Goal: Transaction & Acquisition: Purchase product/service

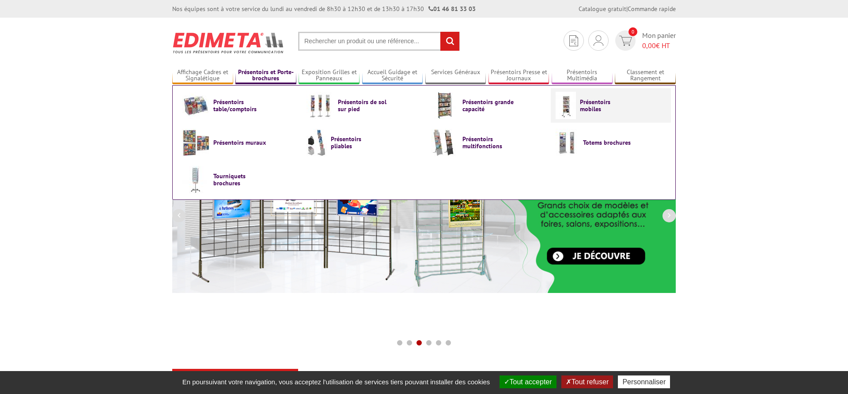
click at [618, 108] on span "Présentoirs mobiles" at bounding box center [606, 105] width 53 height 14
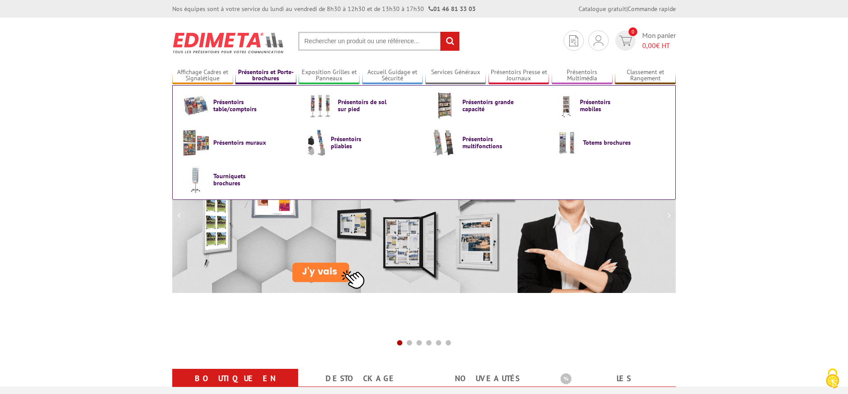
click at [278, 75] on link "Présentoirs et Porte-brochures" at bounding box center [265, 75] width 61 height 15
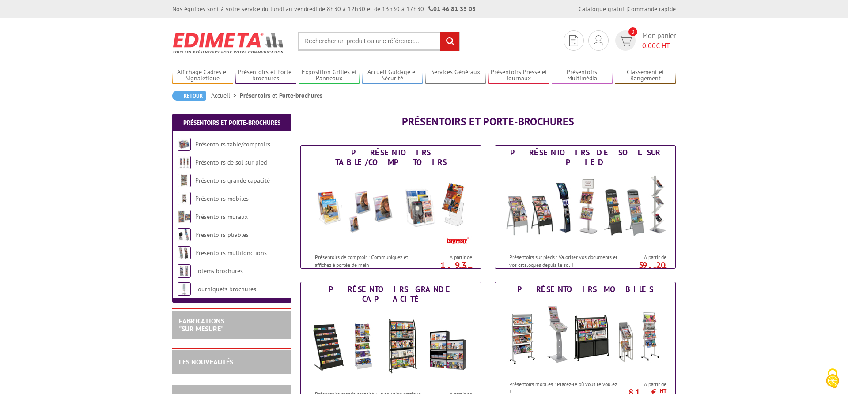
scroll to position [45, 0]
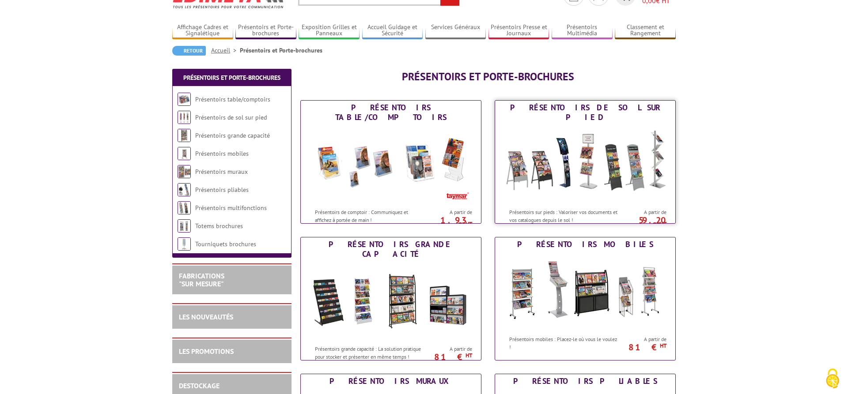
click at [523, 149] on img at bounding box center [584, 164] width 163 height 79
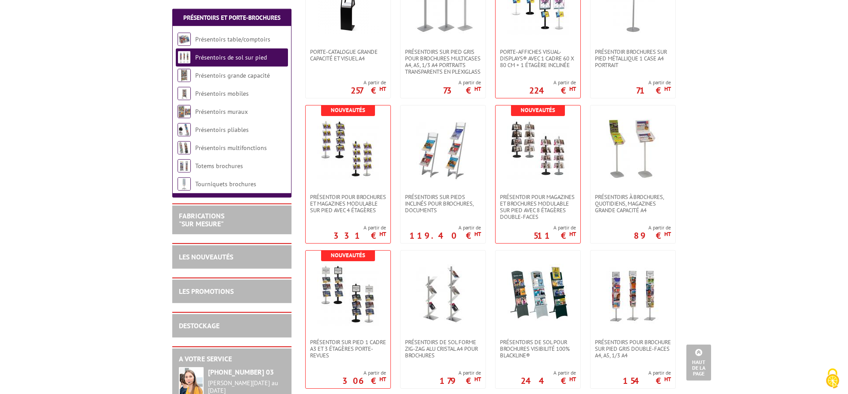
scroll to position [540, 0]
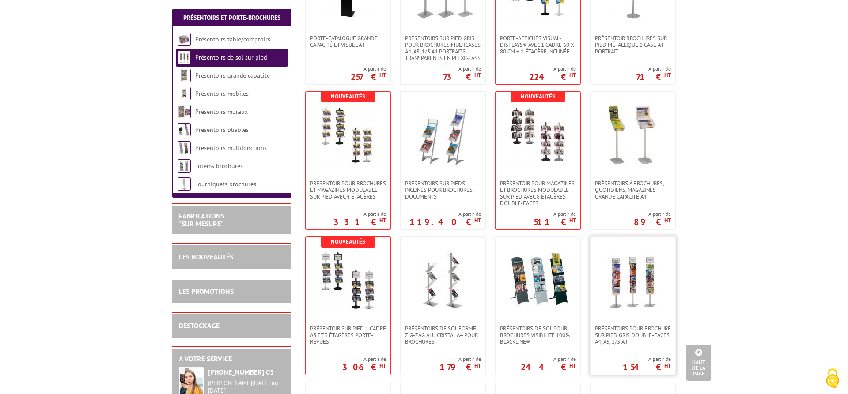
click at [630, 294] on img at bounding box center [633, 281] width 62 height 62
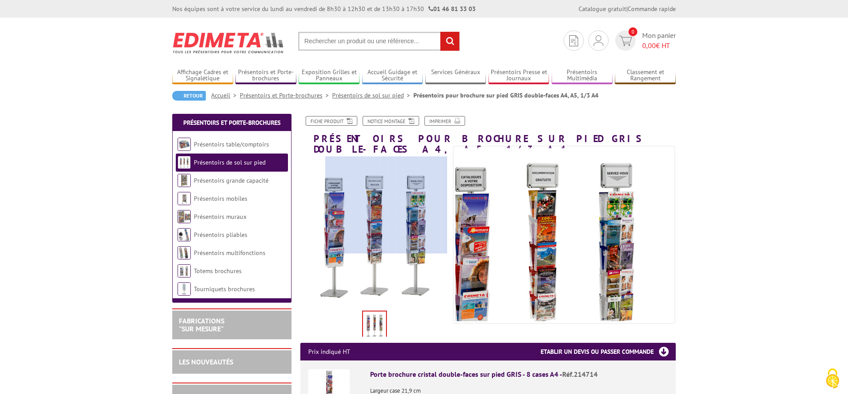
click at [386, 205] on div at bounding box center [386, 205] width 122 height 97
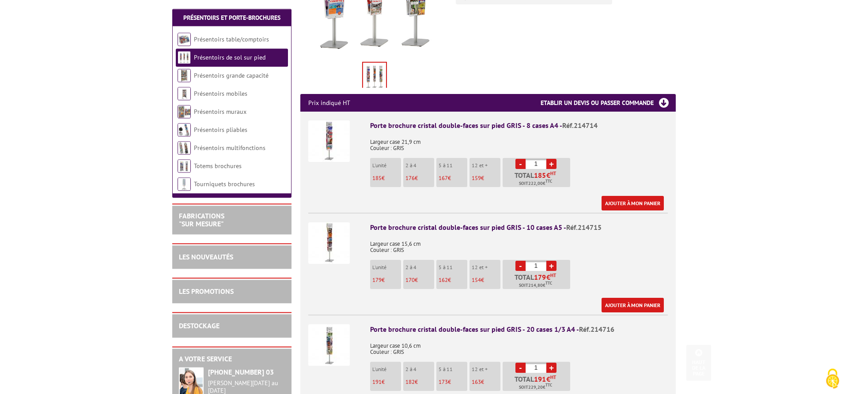
scroll to position [270, 0]
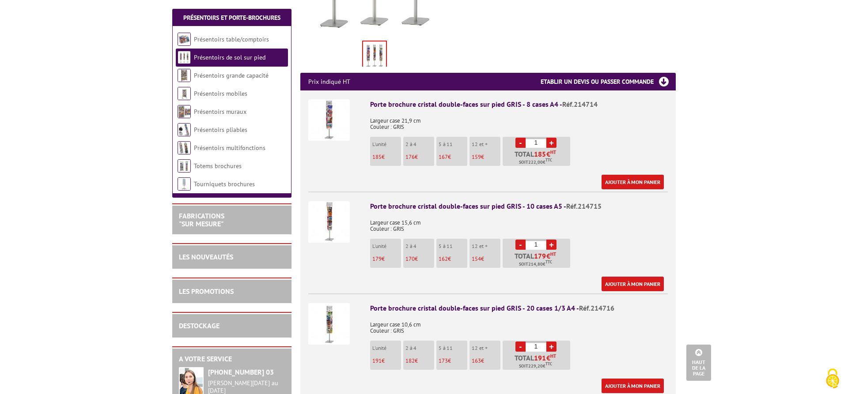
click at [329, 311] on img at bounding box center [329, 324] width 42 height 42
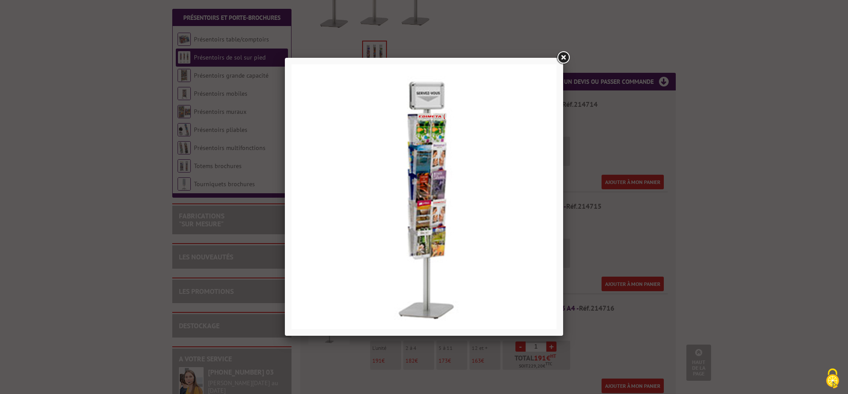
click at [564, 55] on link at bounding box center [563, 58] width 16 height 16
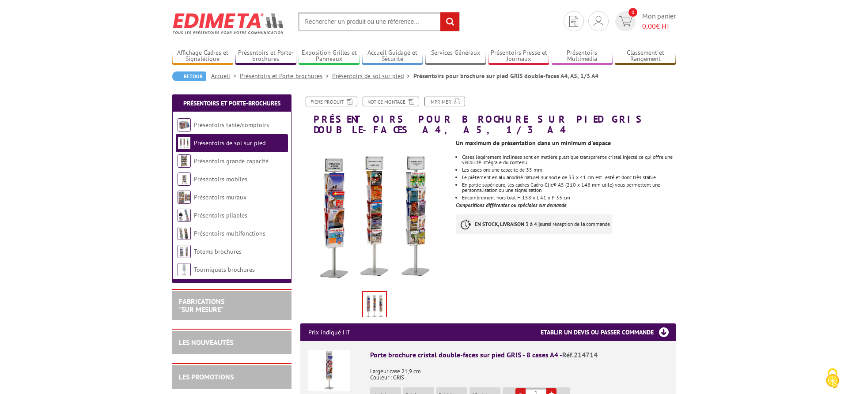
scroll to position [0, 0]
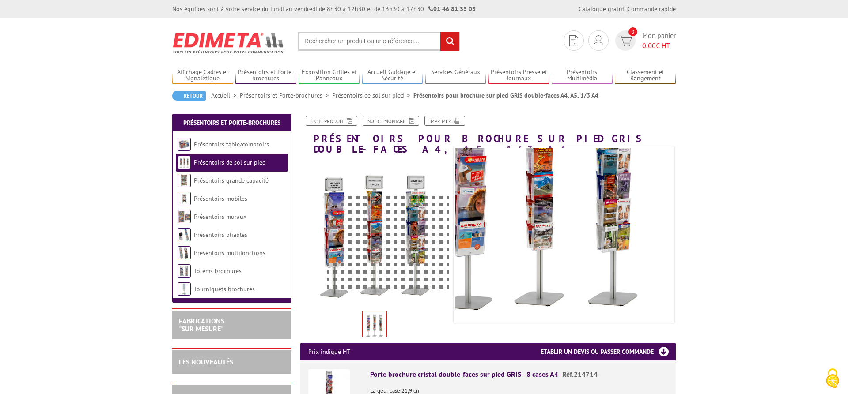
click at [419, 245] on div at bounding box center [388, 244] width 122 height 97
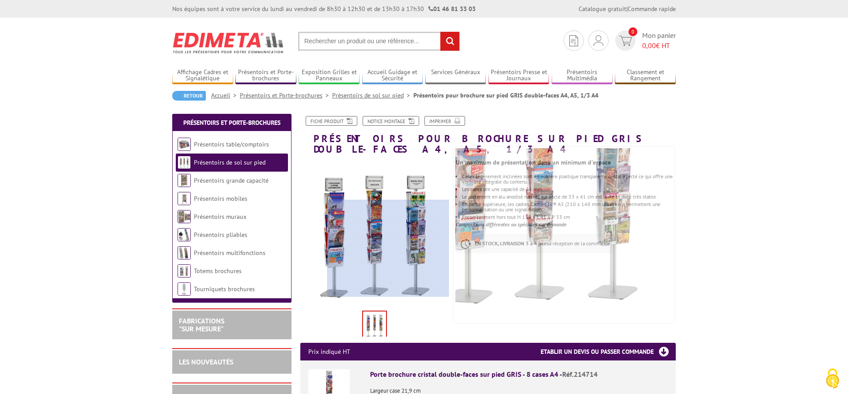
scroll to position [180, 0]
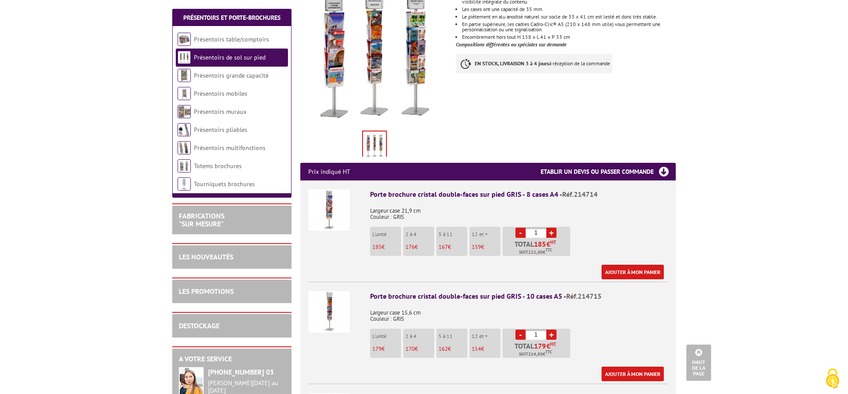
click at [329, 300] on img at bounding box center [329, 312] width 42 height 42
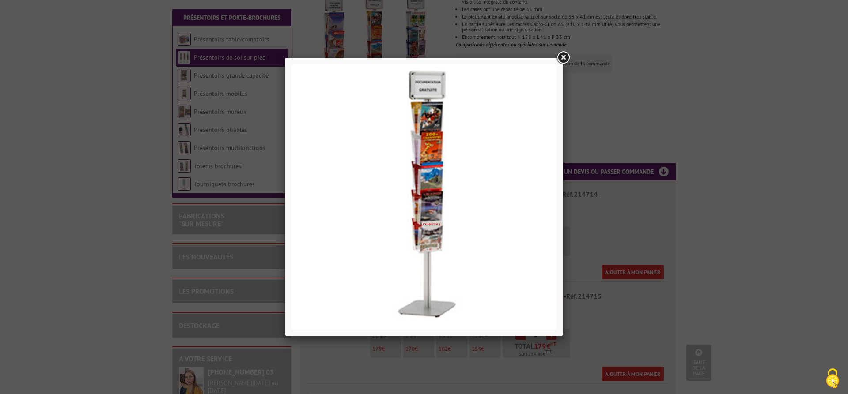
click at [565, 61] on link at bounding box center [563, 58] width 16 height 16
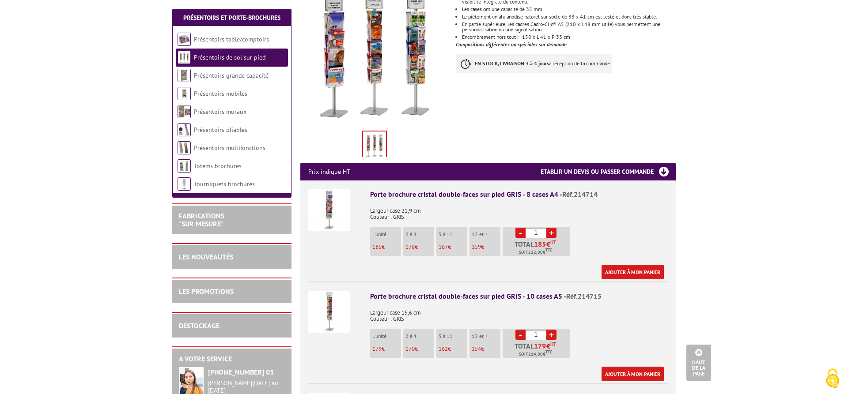
scroll to position [0, 0]
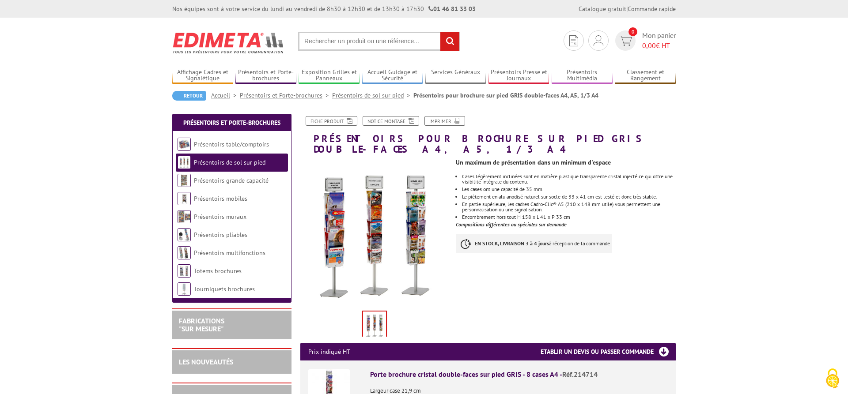
click at [347, 96] on link "Présentoirs de sol sur pied" at bounding box center [372, 95] width 81 height 8
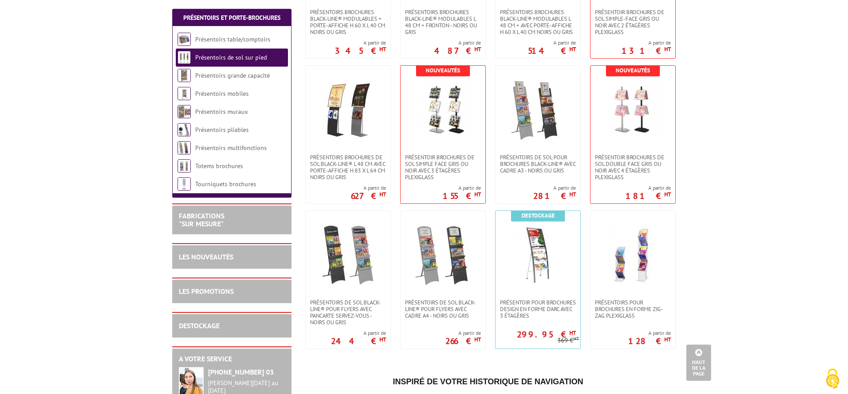
scroll to position [1171, 0]
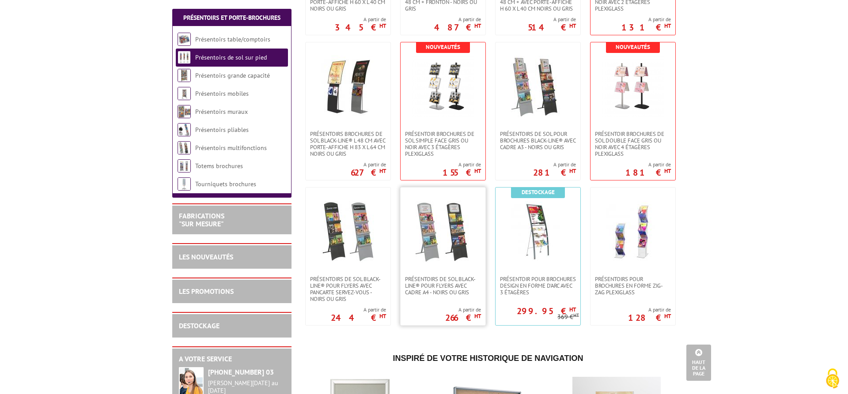
click at [426, 238] on img at bounding box center [443, 232] width 62 height 62
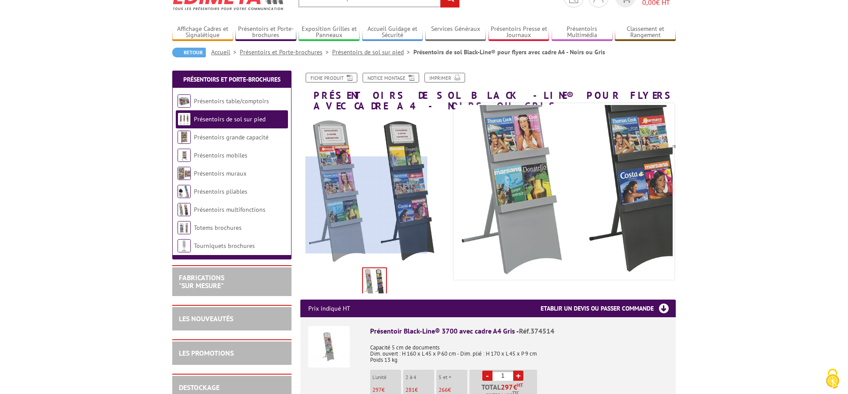
scroll to position [90, 0]
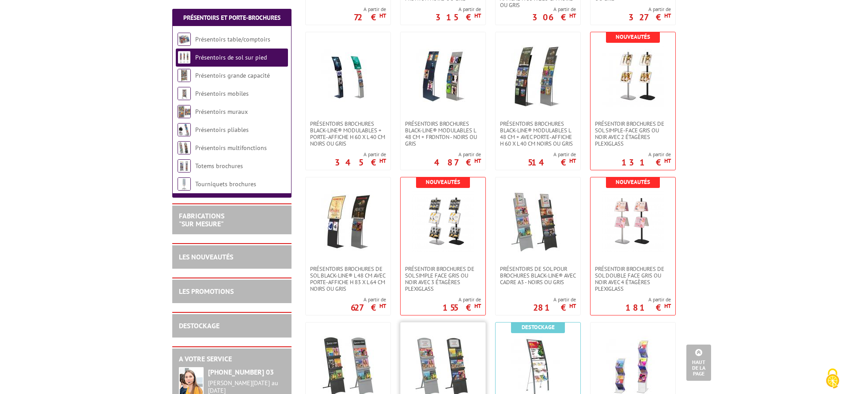
scroll to position [856, 0]
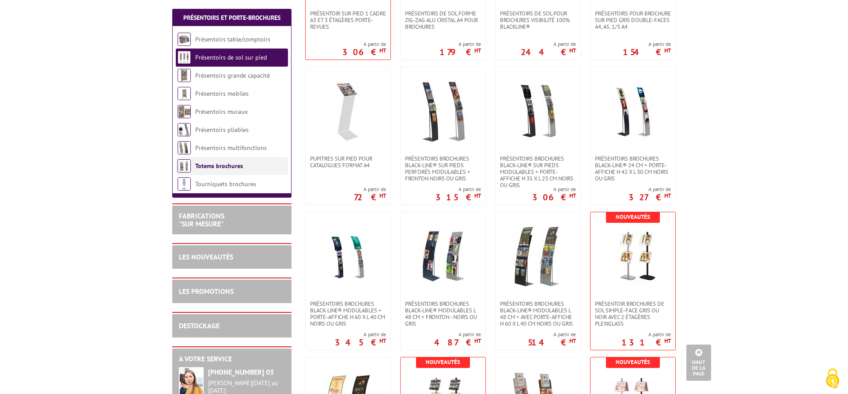
click at [213, 166] on link "Totems brochures" at bounding box center [219, 166] width 48 height 8
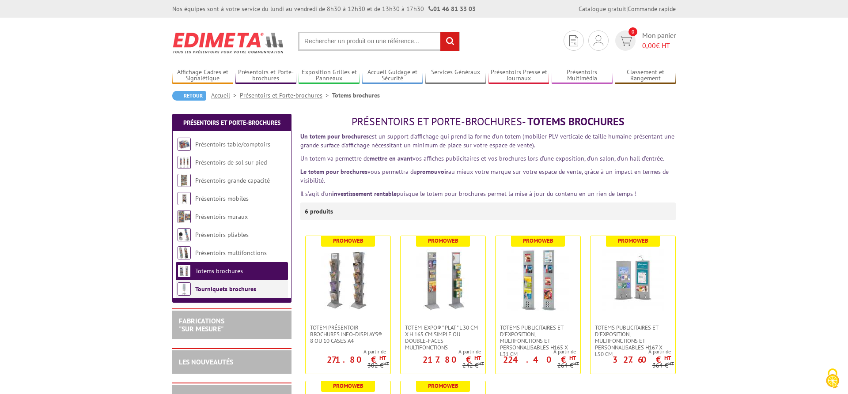
click at [225, 293] on link "Tourniquets brochures" at bounding box center [225, 289] width 61 height 8
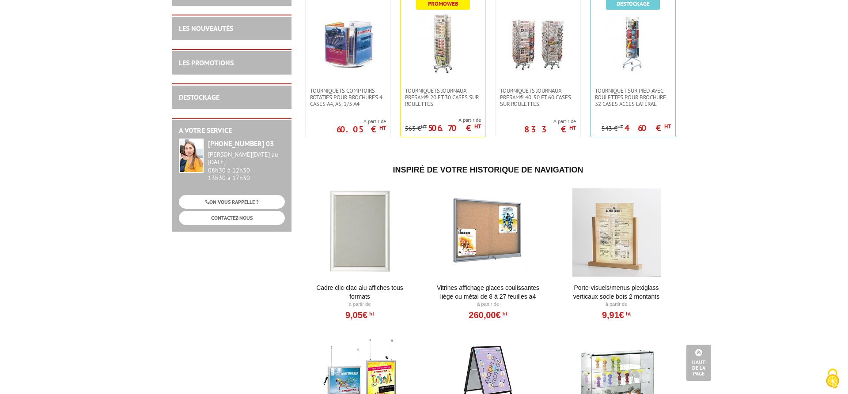
scroll to position [450, 0]
